Goal: Task Accomplishment & Management: Use online tool/utility

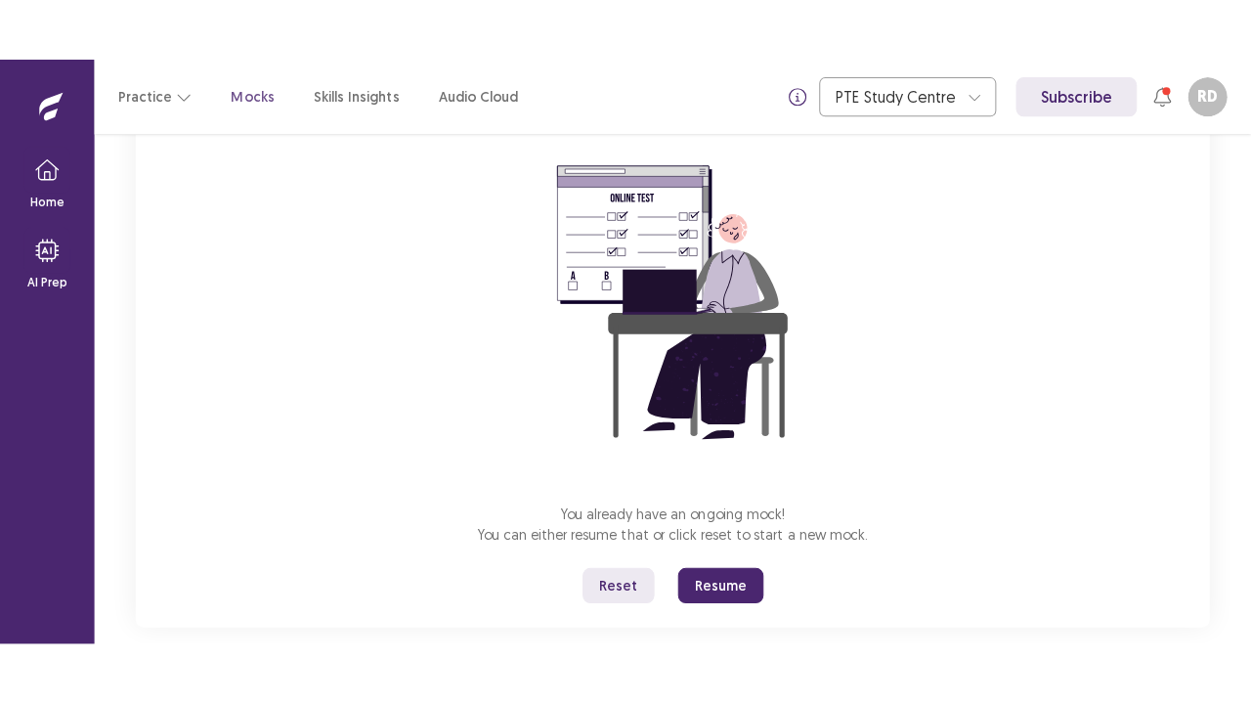
scroll to position [192, 0]
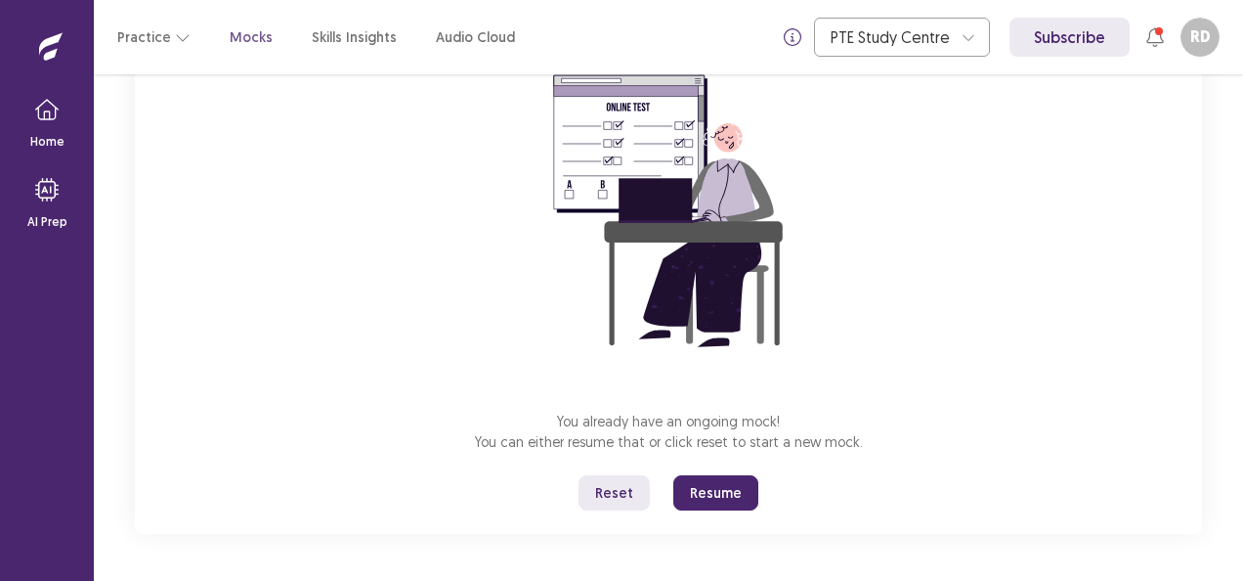
click at [703, 495] on button "Resume" at bounding box center [715, 492] width 85 height 35
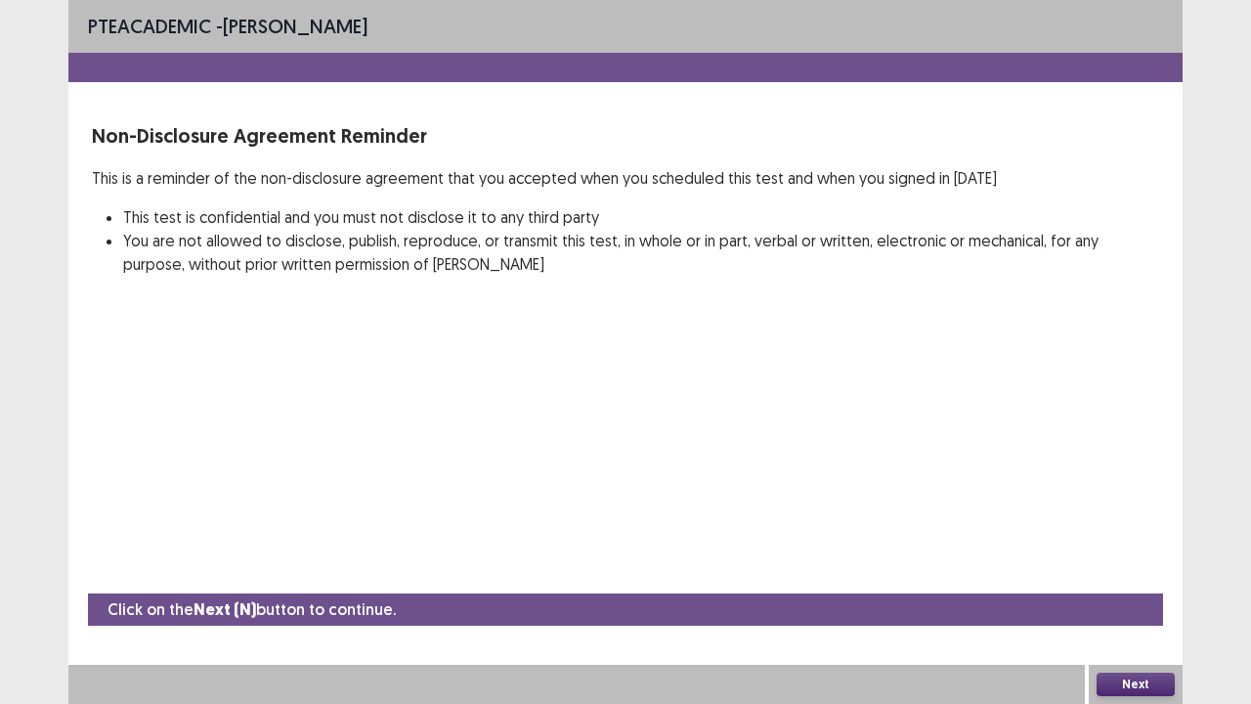
click at [1148, 580] on button "Next" at bounding box center [1136, 683] width 78 height 23
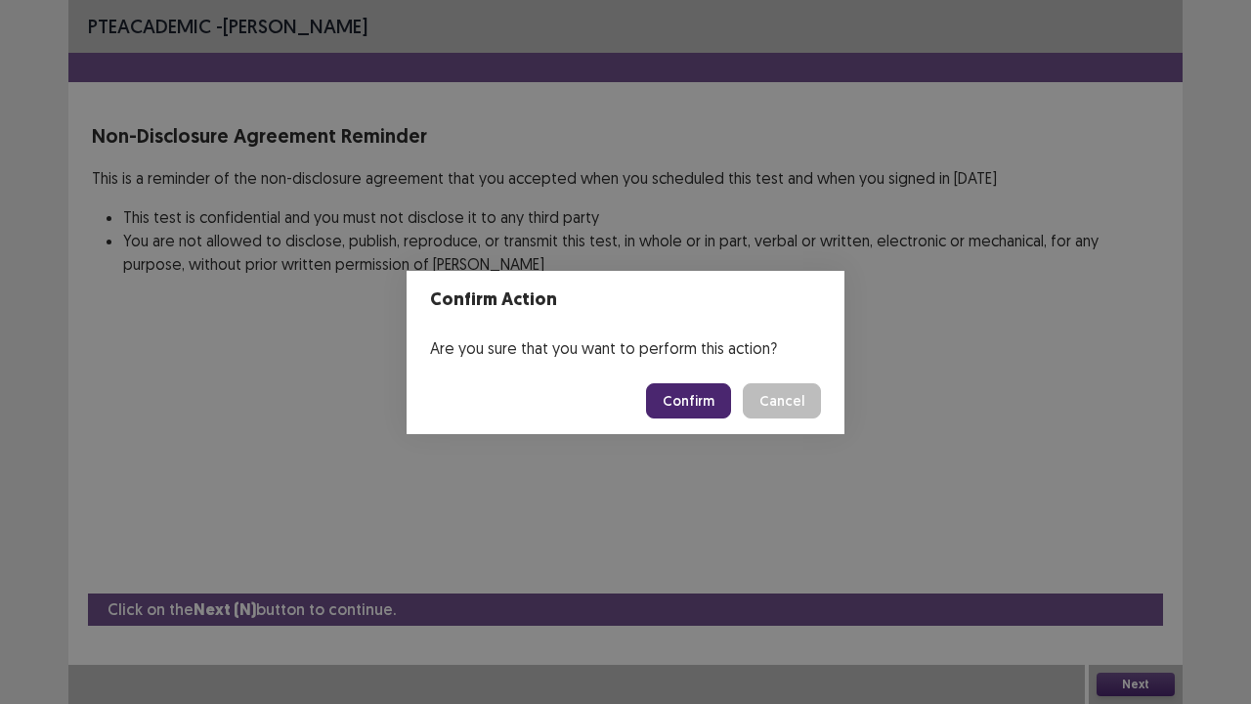
click at [680, 407] on button "Confirm" at bounding box center [688, 400] width 85 height 35
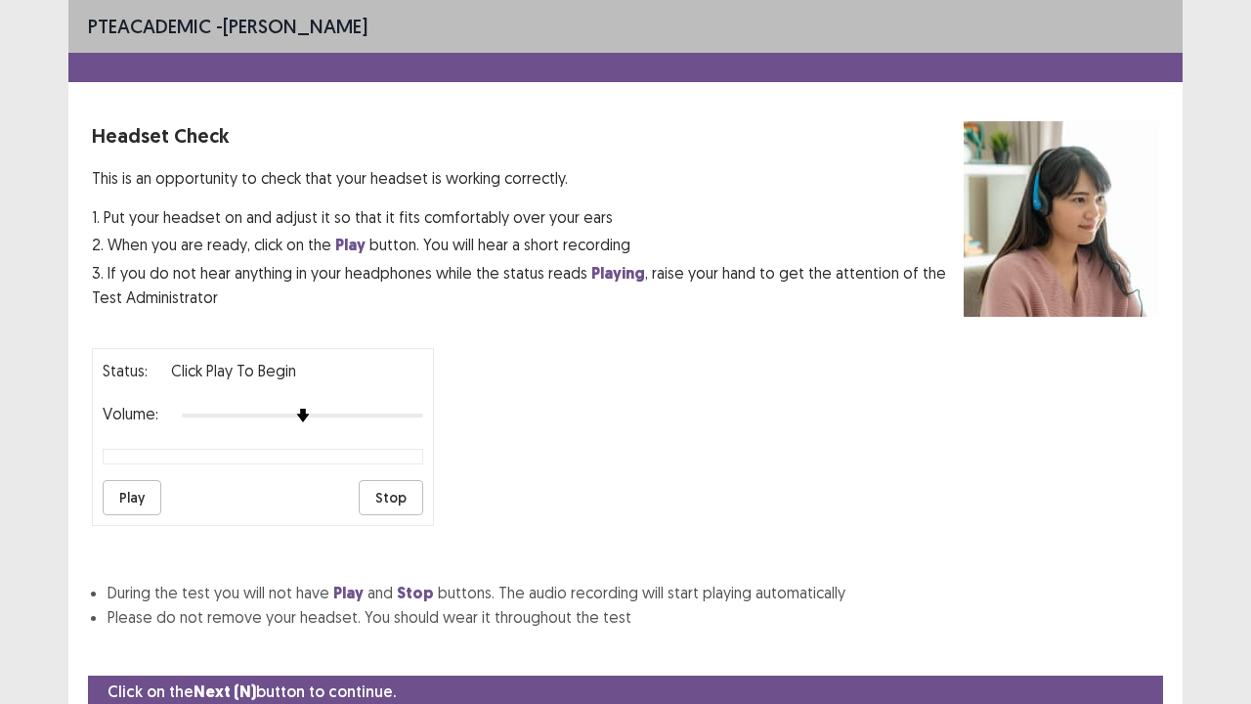
scroll to position [72, 0]
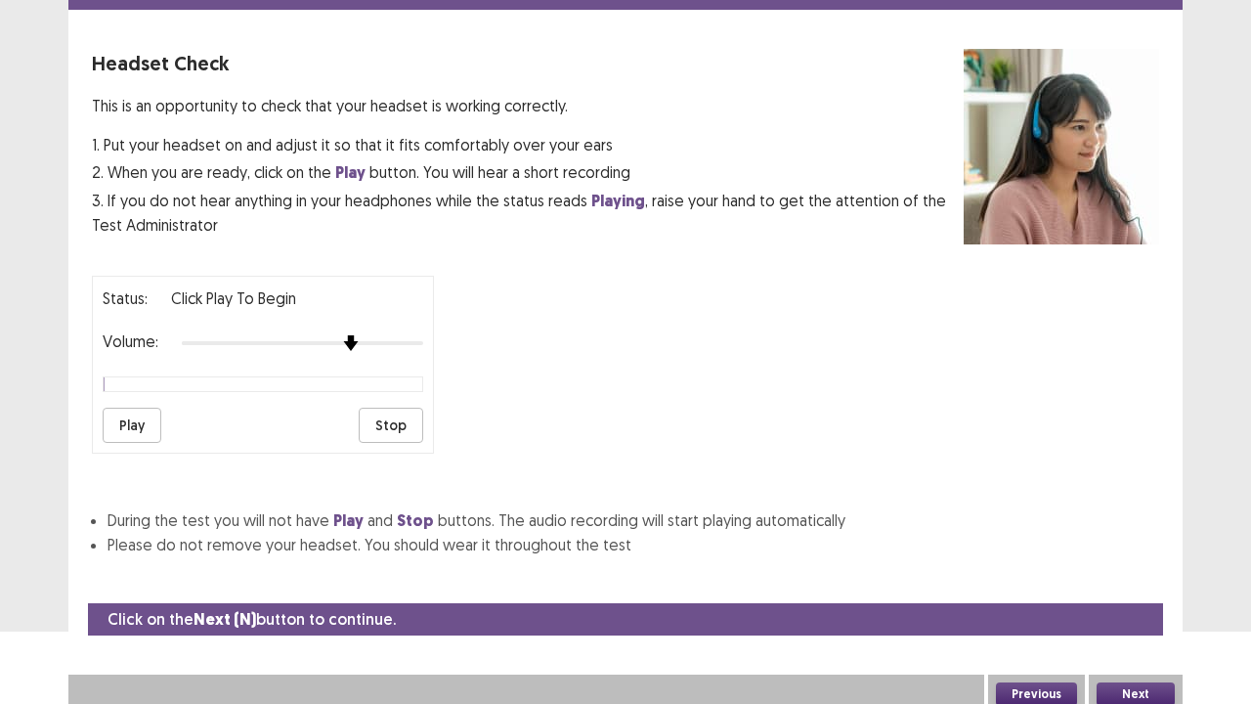
click at [354, 335] on div at bounding box center [302, 343] width 241 height 16
click at [1129, 580] on button "Next" at bounding box center [1136, 693] width 78 height 23
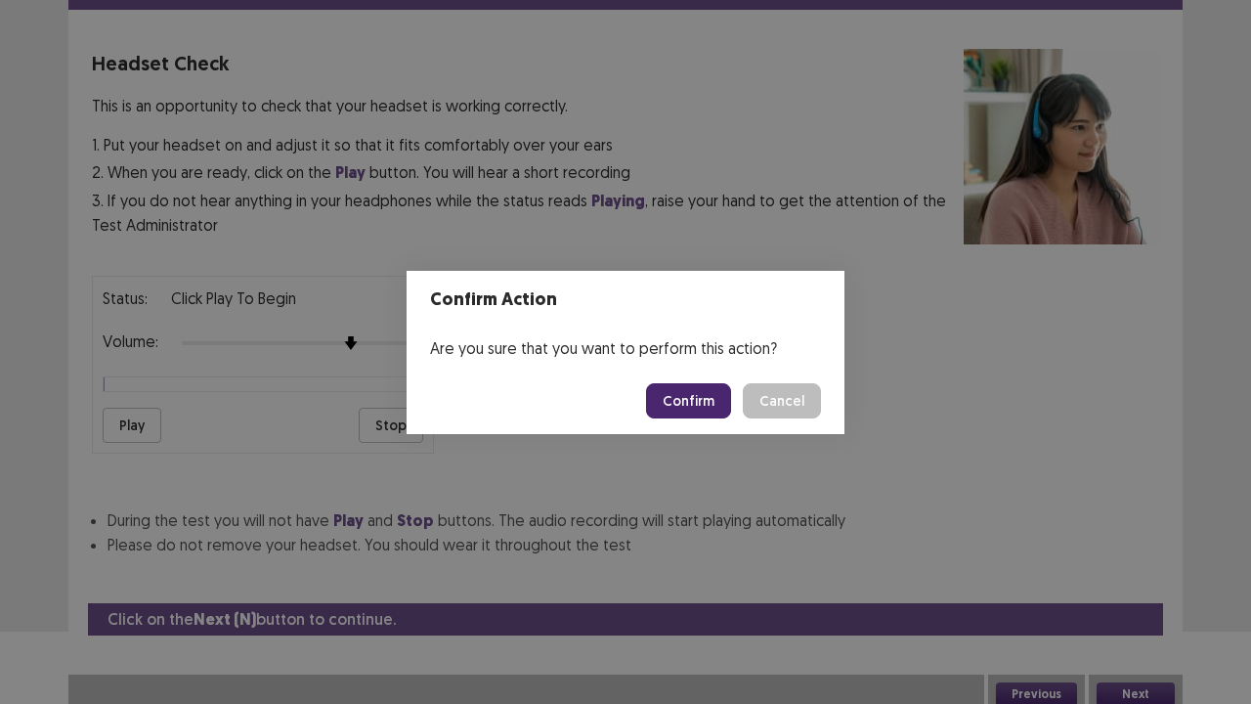
click at [711, 388] on button "Confirm" at bounding box center [688, 400] width 85 height 35
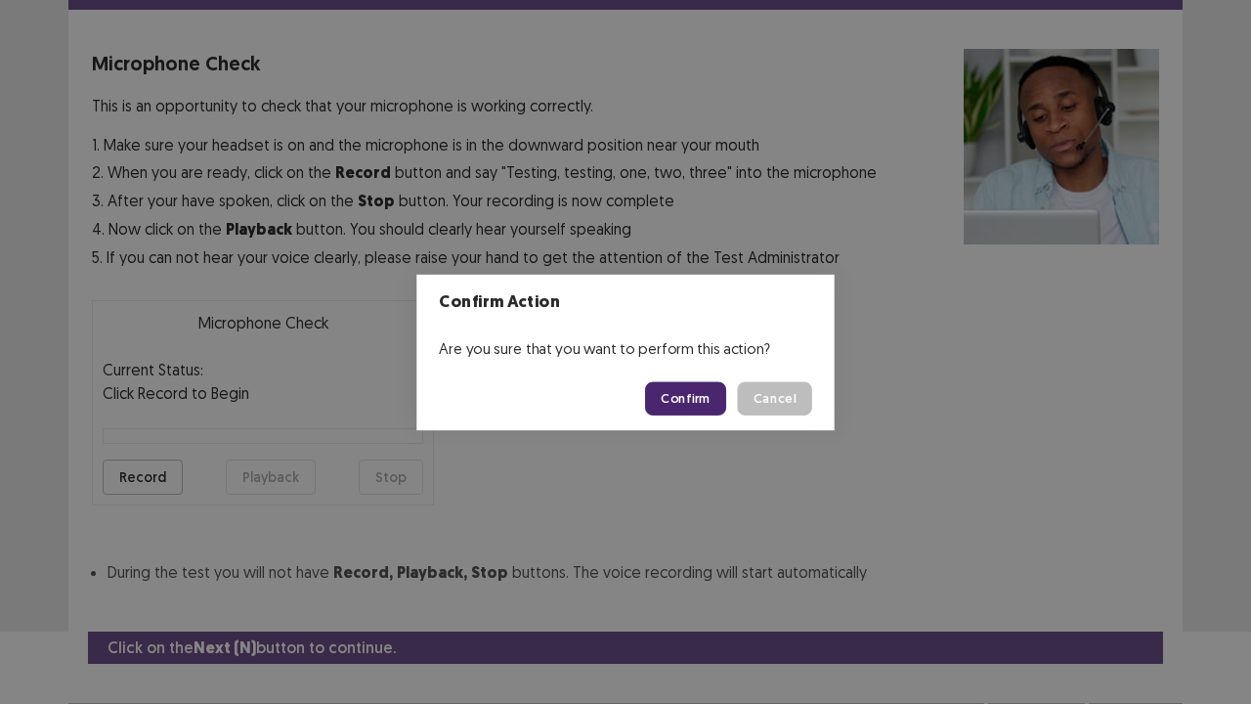
scroll to position [108, 0]
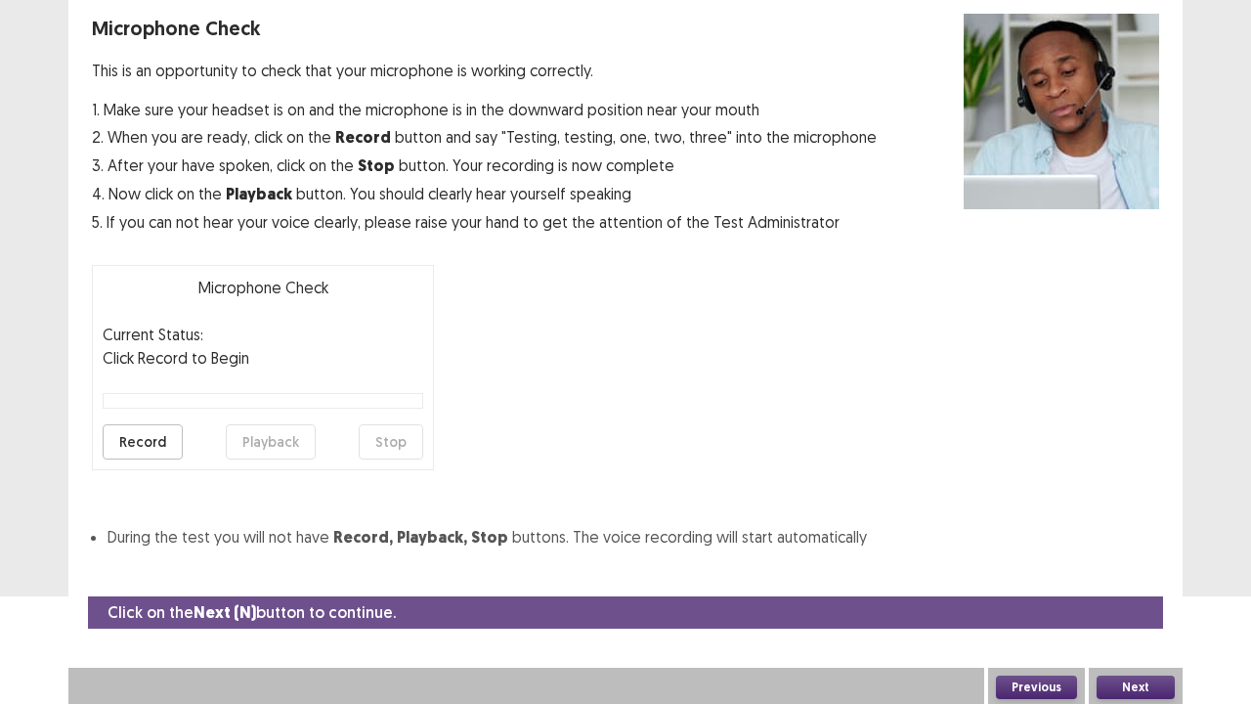
click at [1116, 580] on button "Next" at bounding box center [1136, 686] width 78 height 23
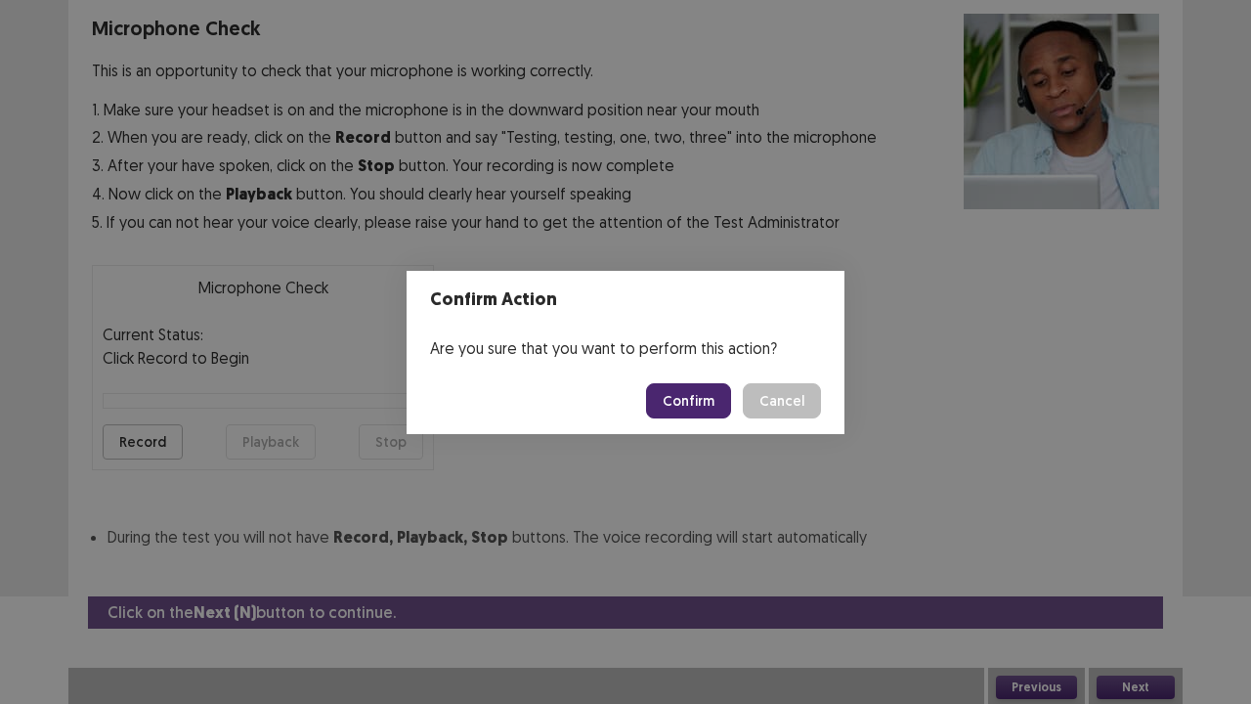
click at [674, 388] on button "Confirm" at bounding box center [688, 400] width 85 height 35
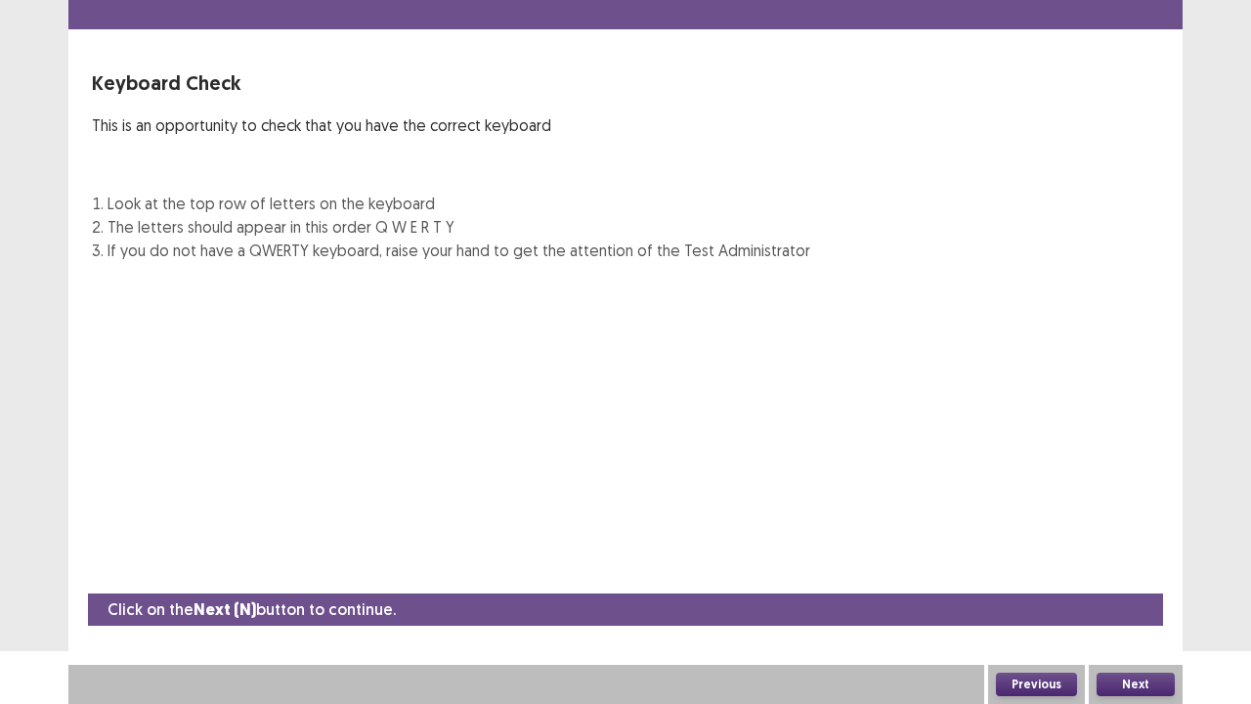
scroll to position [53, 0]
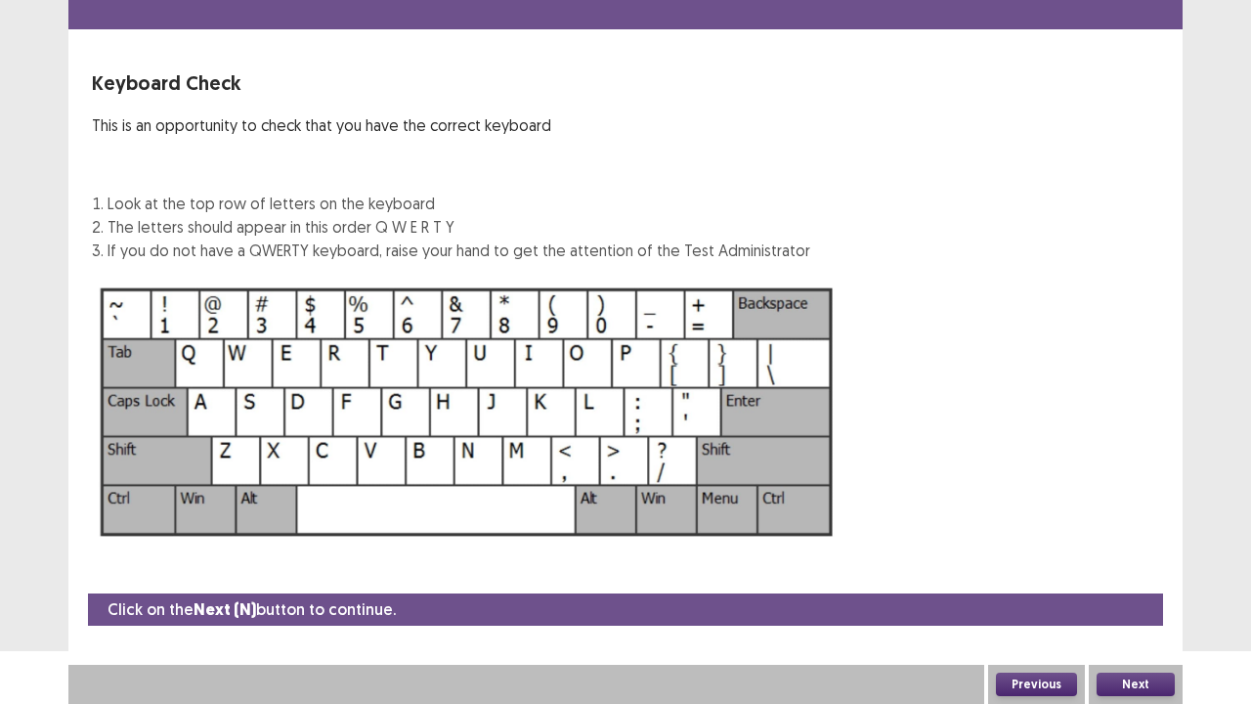
click at [1106, 580] on button "Next" at bounding box center [1136, 683] width 78 height 23
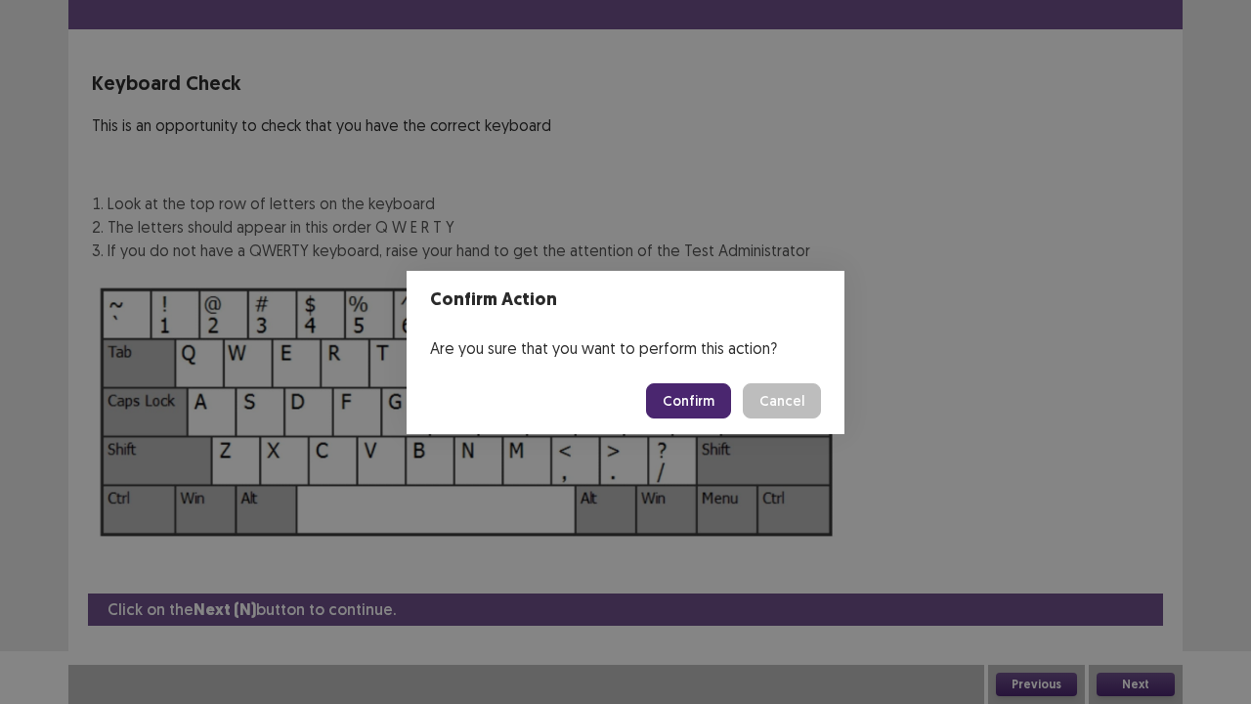
click at [723, 387] on button "Confirm" at bounding box center [688, 400] width 85 height 35
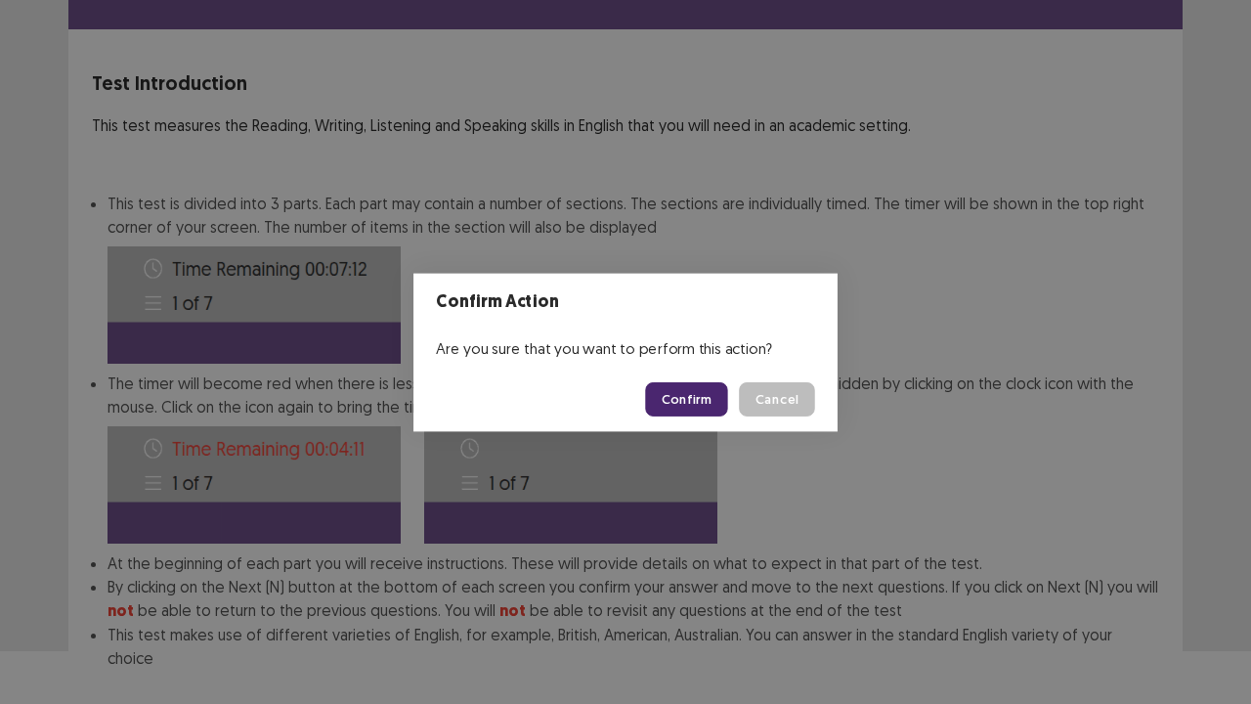
scroll to position [72, 0]
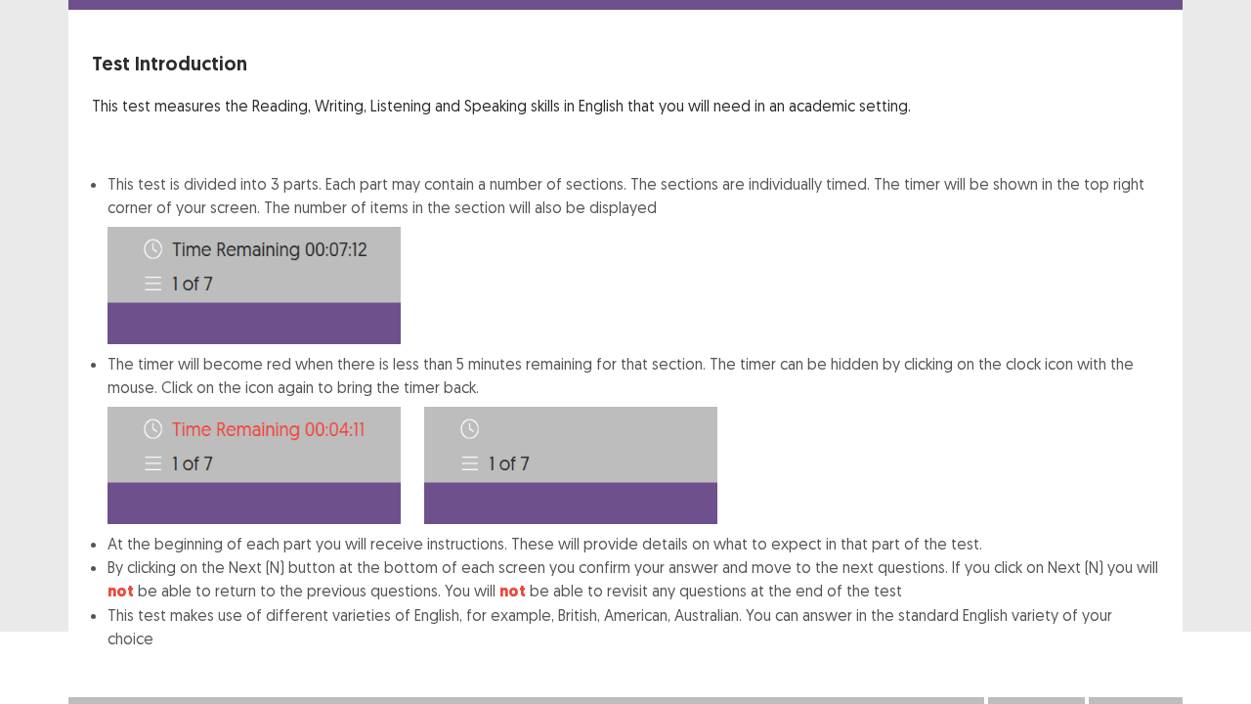
click at [1107, 580] on button "Confirm" at bounding box center [1136, 716] width 78 height 23
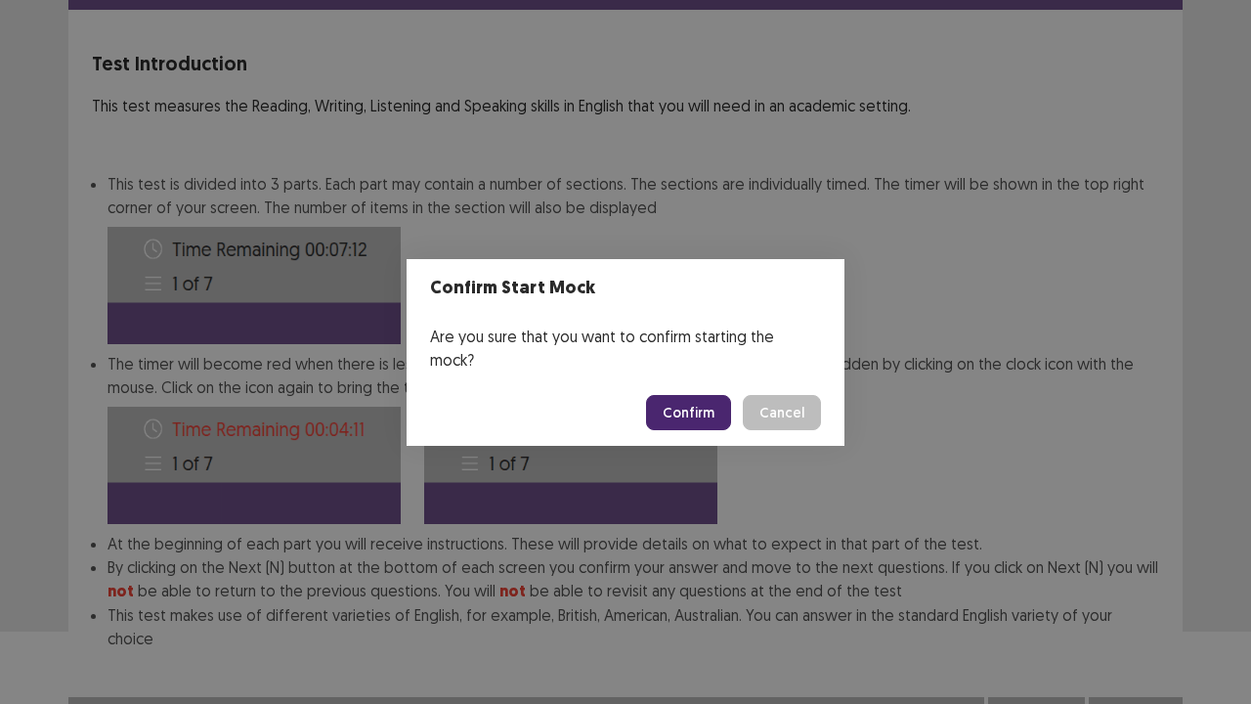
click at [681, 395] on button "Confirm" at bounding box center [688, 412] width 85 height 35
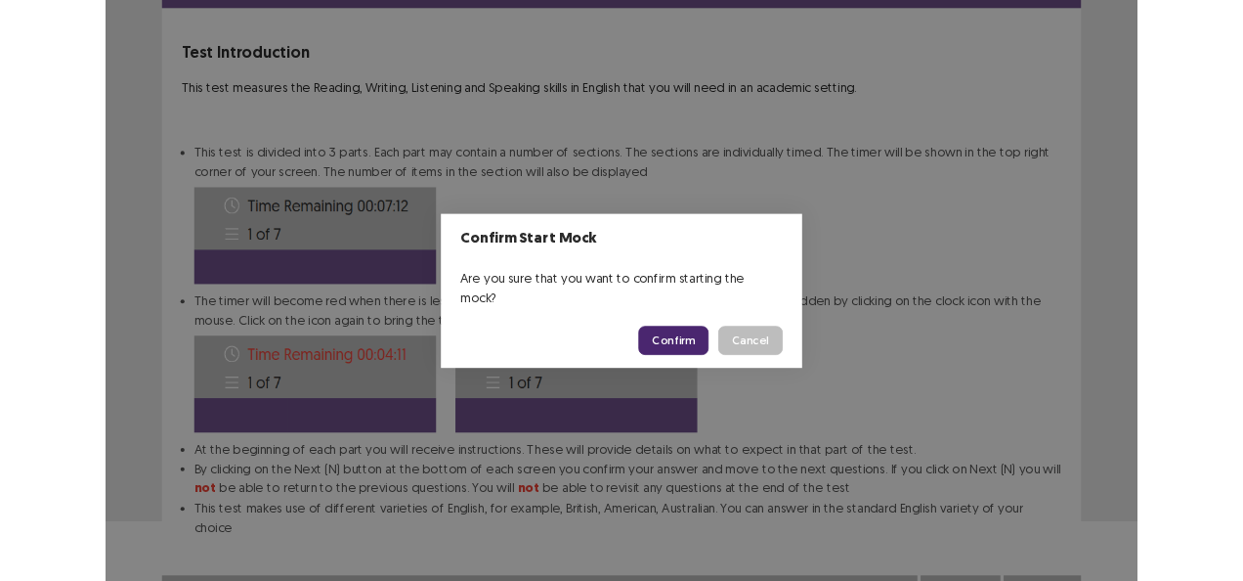
scroll to position [0, 0]
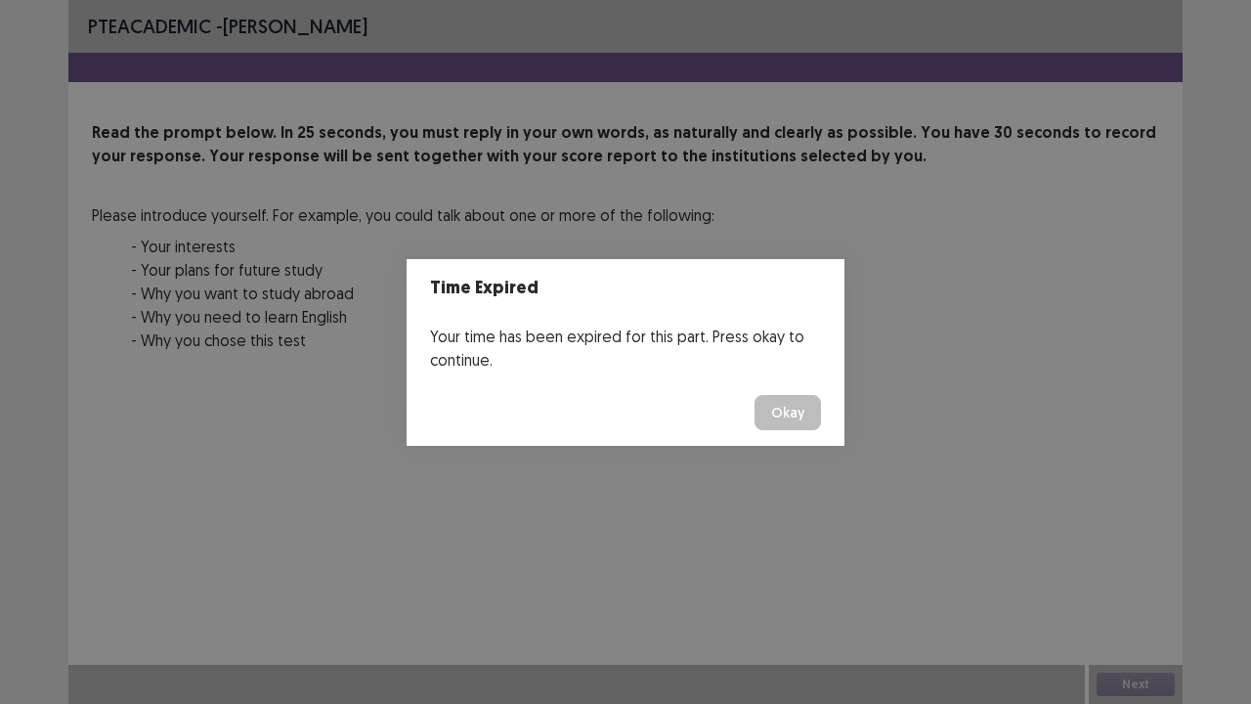
click at [797, 407] on button "Okay" at bounding box center [788, 412] width 66 height 35
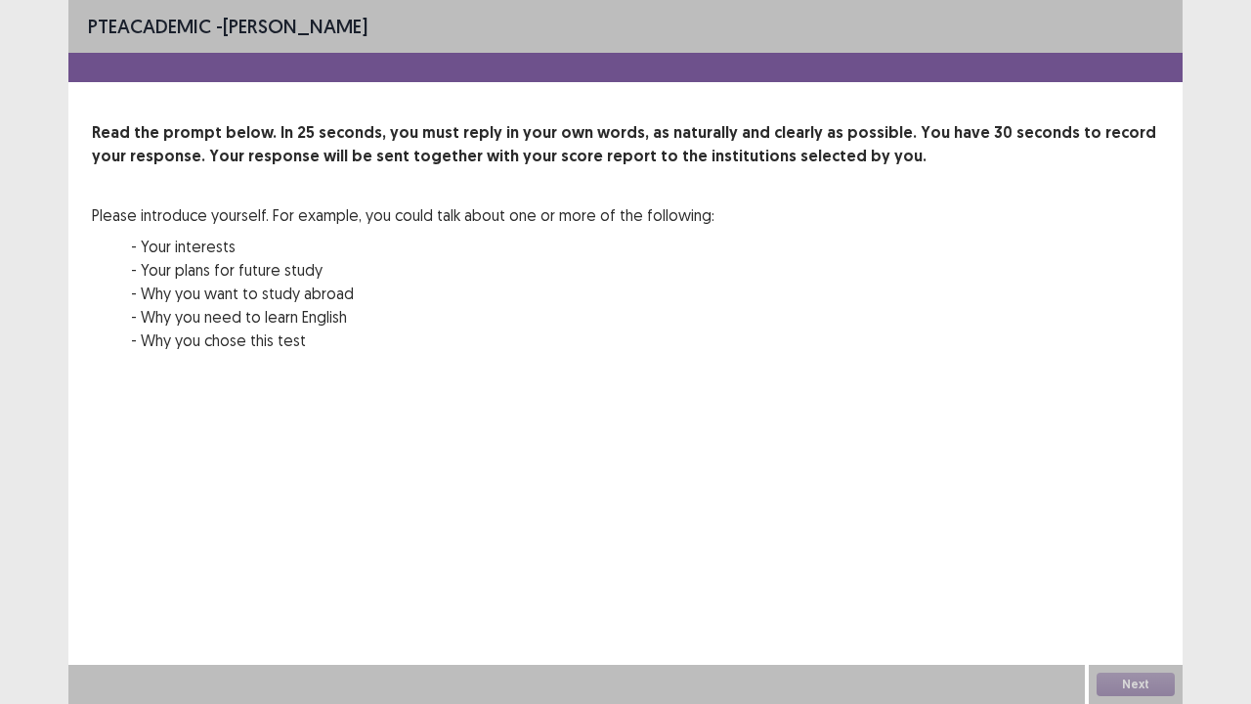
click at [1140, 580] on div "Next" at bounding box center [1136, 684] width 94 height 39
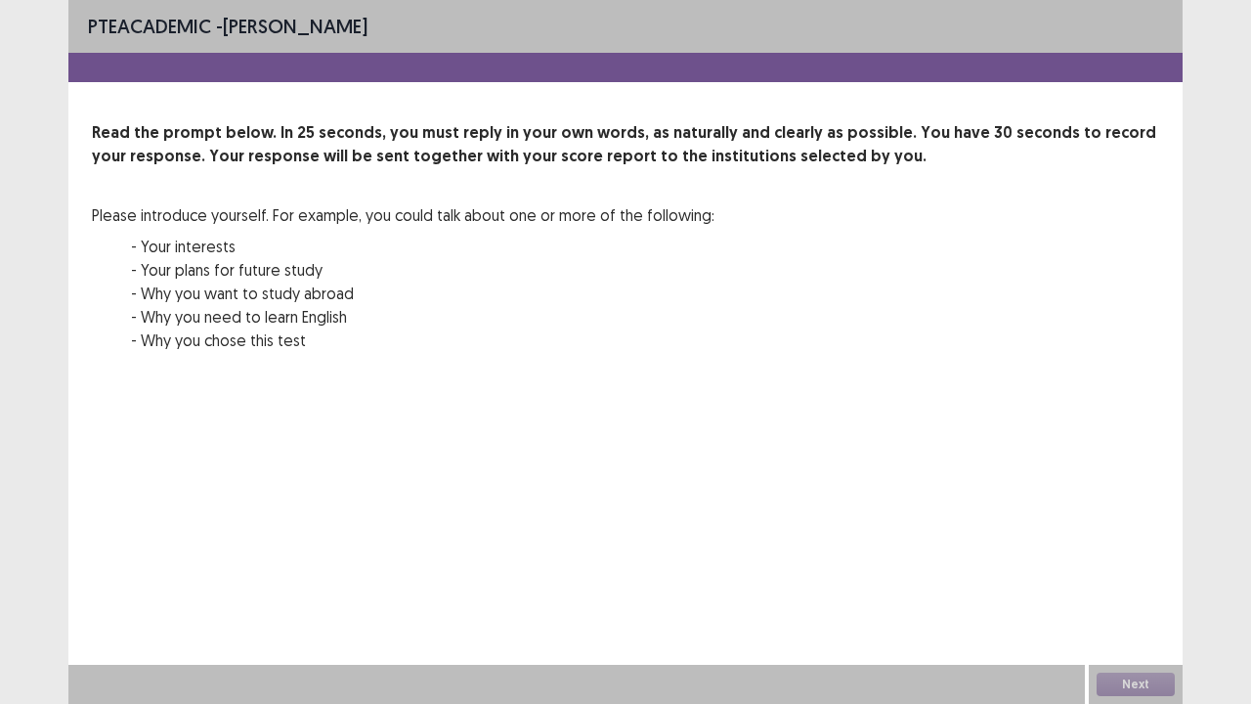
click at [1140, 580] on div "Next" at bounding box center [1136, 684] width 94 height 39
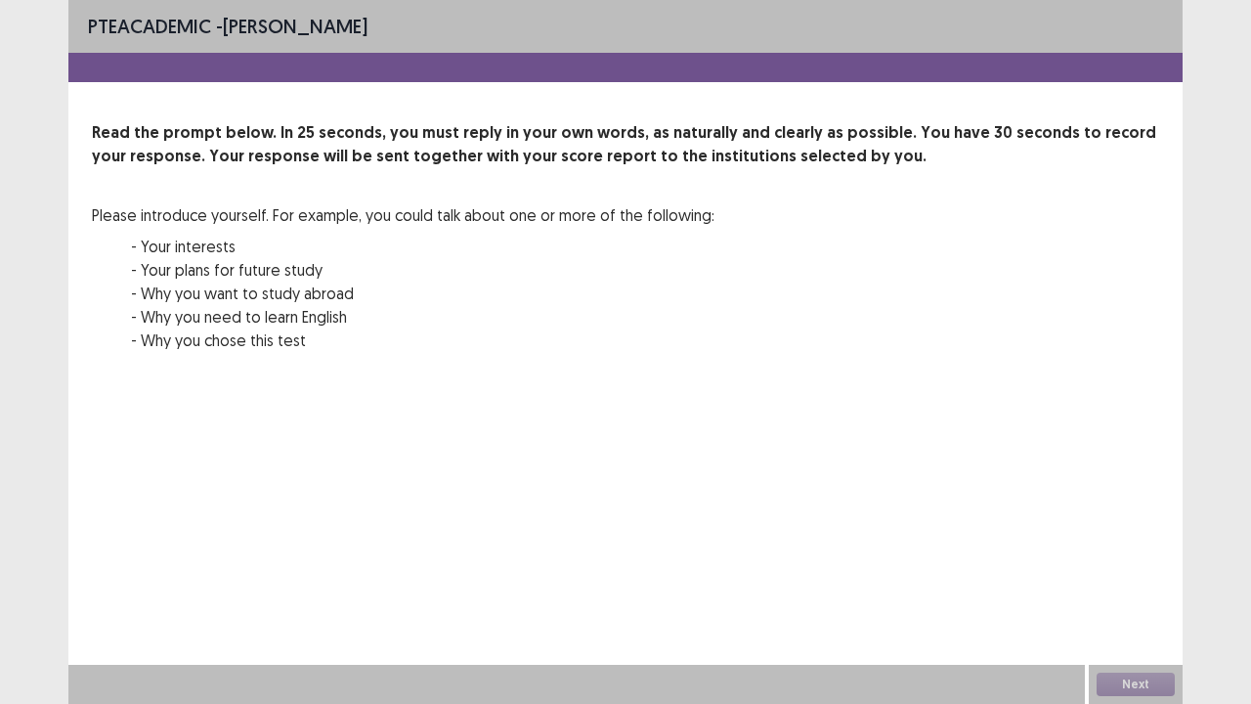
click at [1140, 580] on div "Next" at bounding box center [1136, 684] width 94 height 39
click at [1147, 580] on div "Next" at bounding box center [1136, 684] width 94 height 39
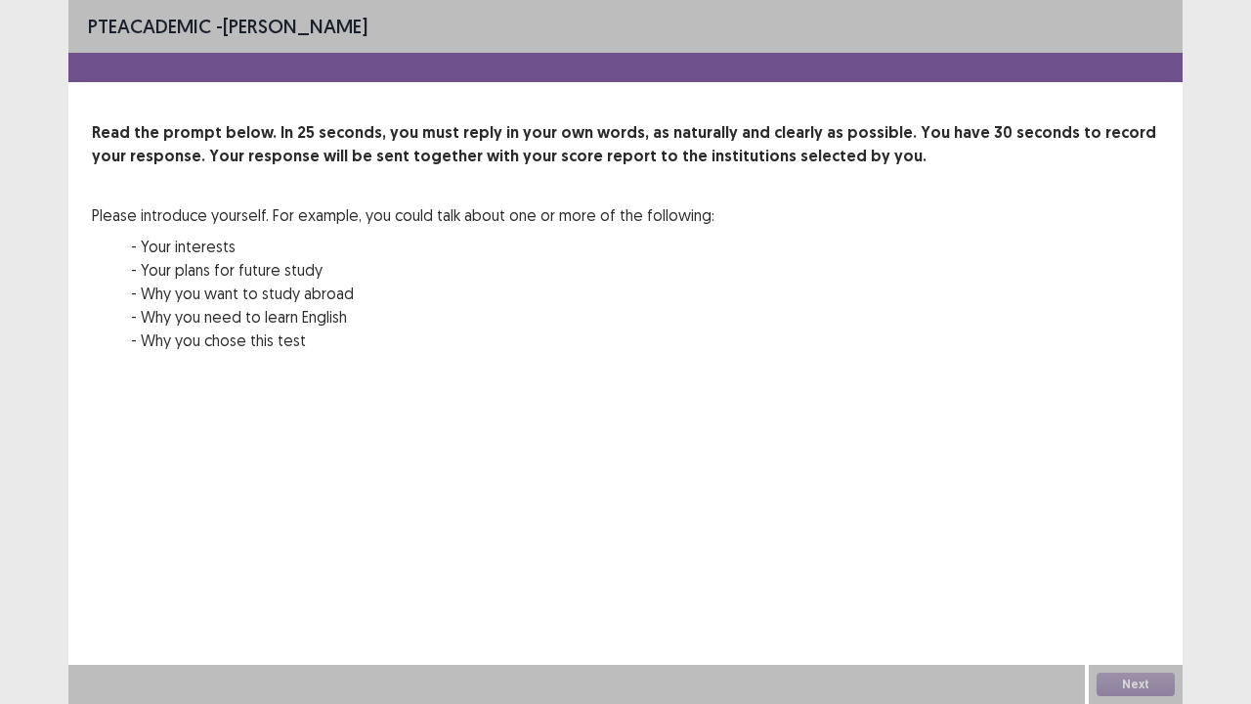
click at [1147, 580] on div "Next" at bounding box center [1136, 684] width 94 height 39
click at [922, 295] on div "Read the prompt below. In 25 seconds, you must reply in your own words, as natu…" at bounding box center [625, 248] width 1067 height 254
click at [1109, 580] on div "Next" at bounding box center [1136, 684] width 94 height 39
